Goal: Find specific page/section: Find specific page/section

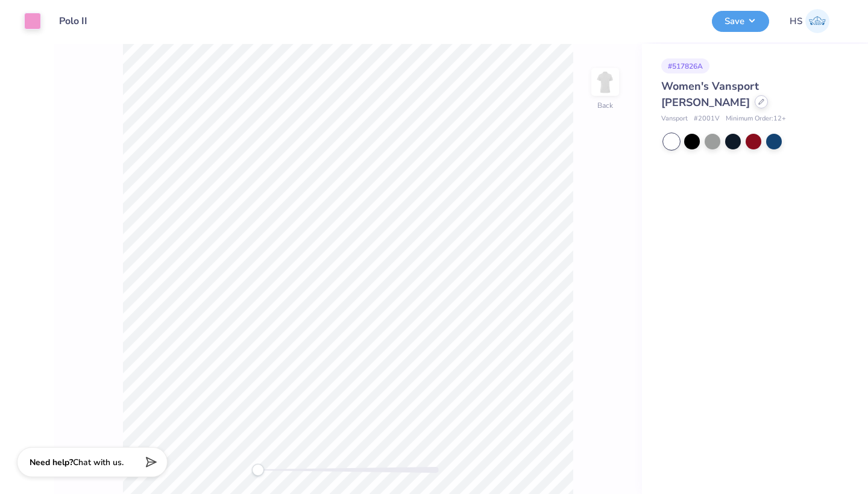
click at [754, 105] on div at bounding box center [760, 101] width 13 height 13
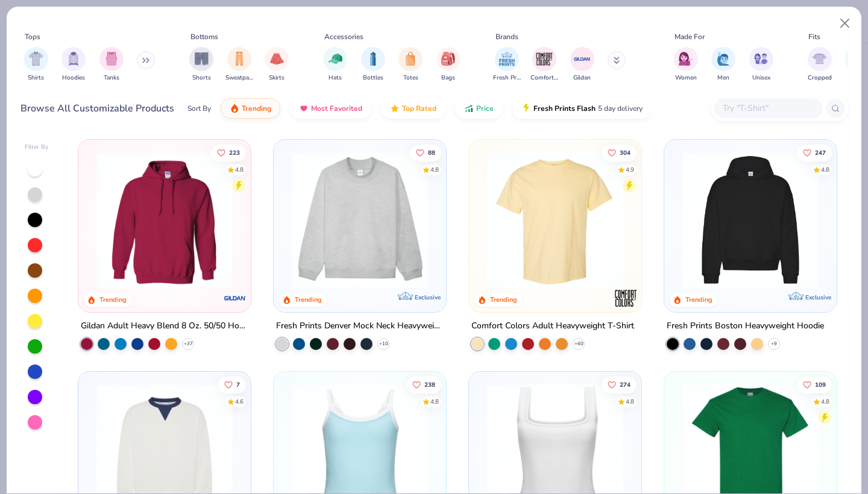
click at [739, 111] on input "text" at bounding box center [767, 108] width 93 height 14
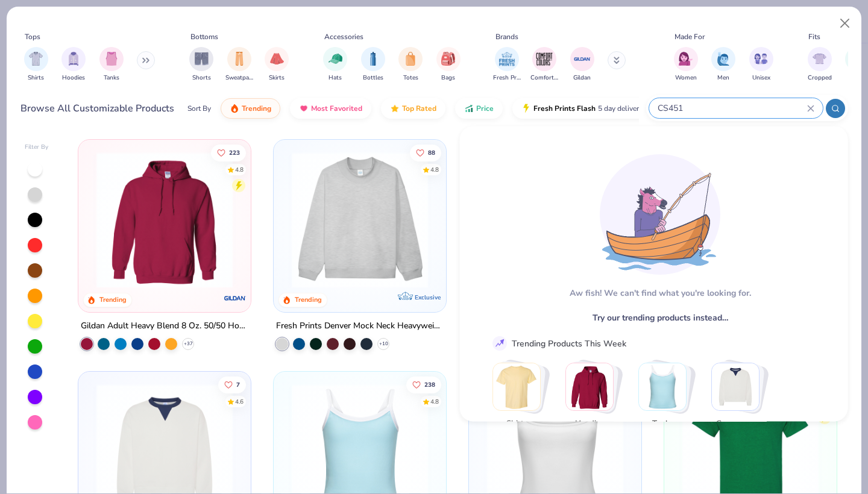
type input "CS451"
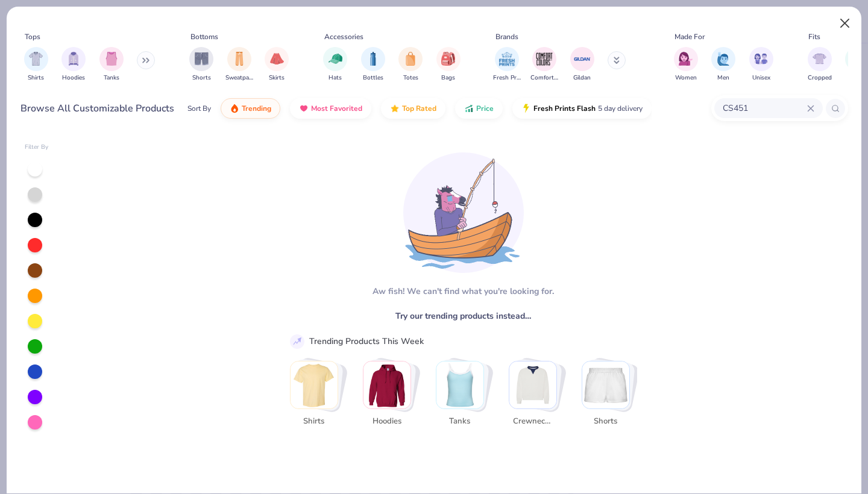
click at [846, 20] on button "Close" at bounding box center [844, 23] width 23 height 23
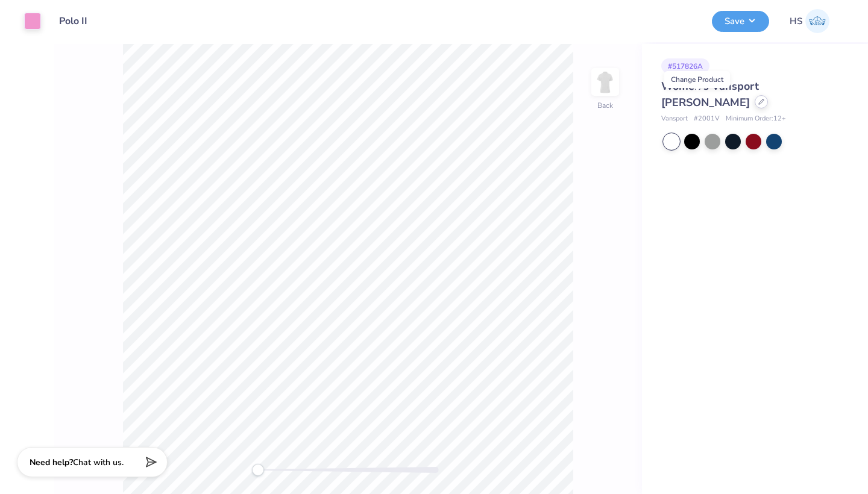
click at [758, 102] on icon at bounding box center [761, 102] width 6 height 6
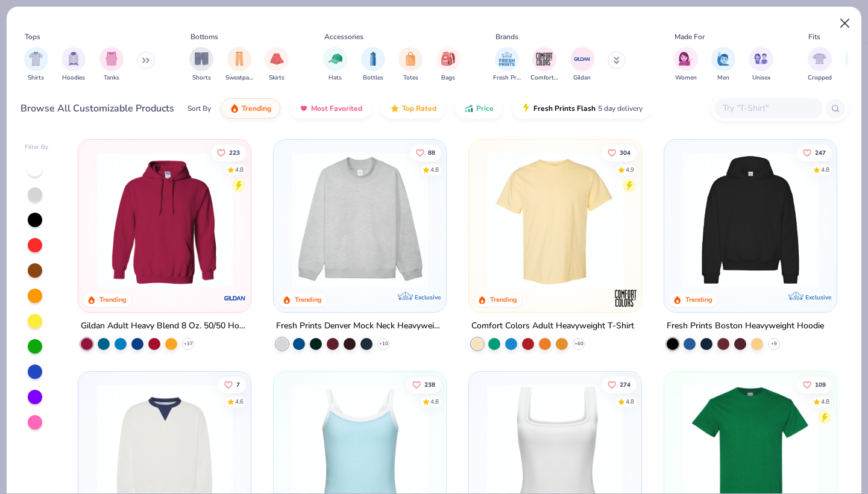
click at [848, 23] on button "Close" at bounding box center [844, 23] width 23 height 23
